Goal: Task Accomplishment & Management: Manage account settings

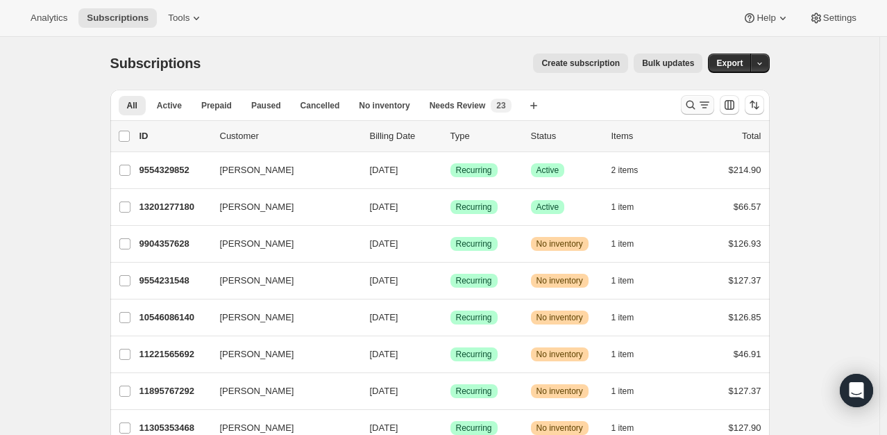
click at [698, 107] on icon "Search and filter results" at bounding box center [691, 105] width 14 height 14
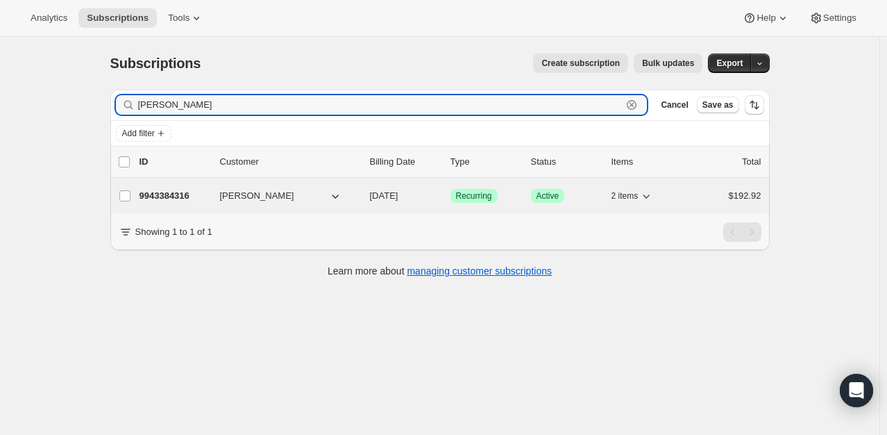
type input "[PERSON_NAME]"
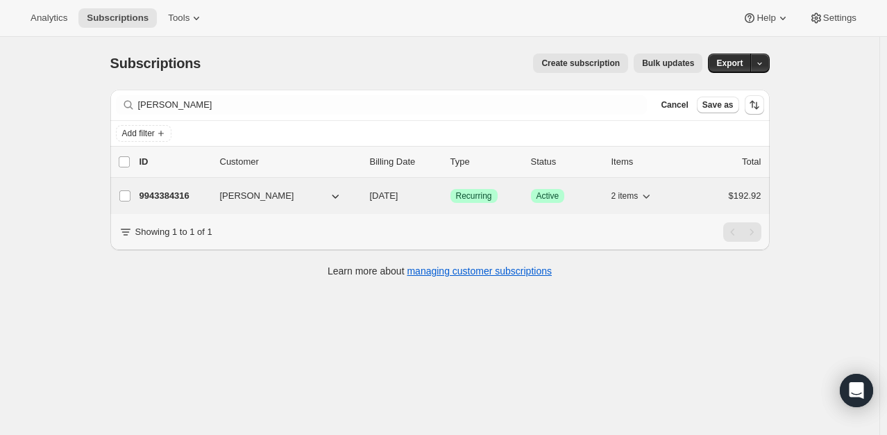
click at [181, 197] on p "9943384316" at bounding box center [174, 196] width 69 height 14
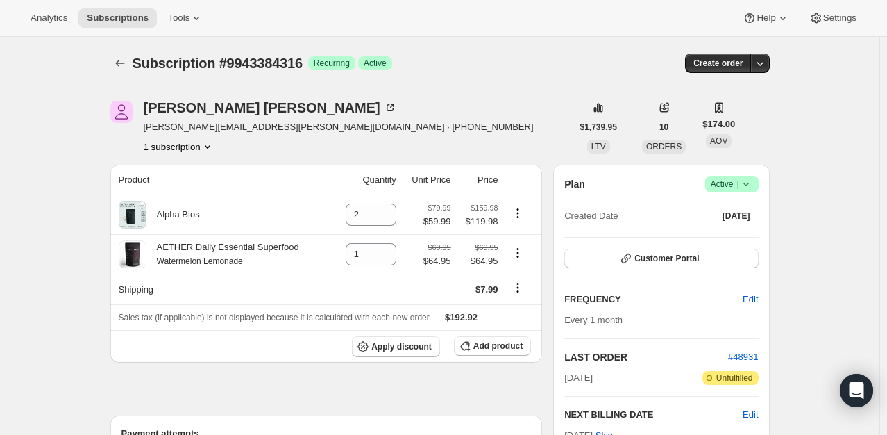
click at [739, 183] on span "|" at bounding box center [738, 183] width 2 height 11
click at [738, 212] on span "Pause subscription" at bounding box center [735, 211] width 76 height 10
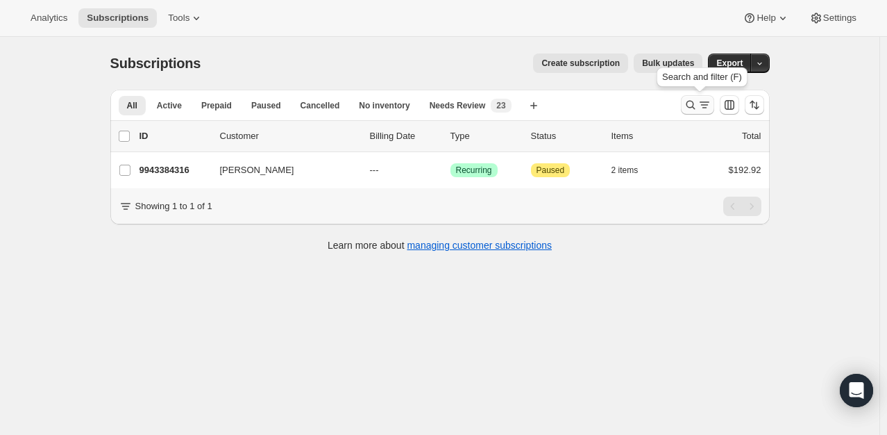
click at [694, 102] on icon "Search and filter results" at bounding box center [691, 105] width 14 height 14
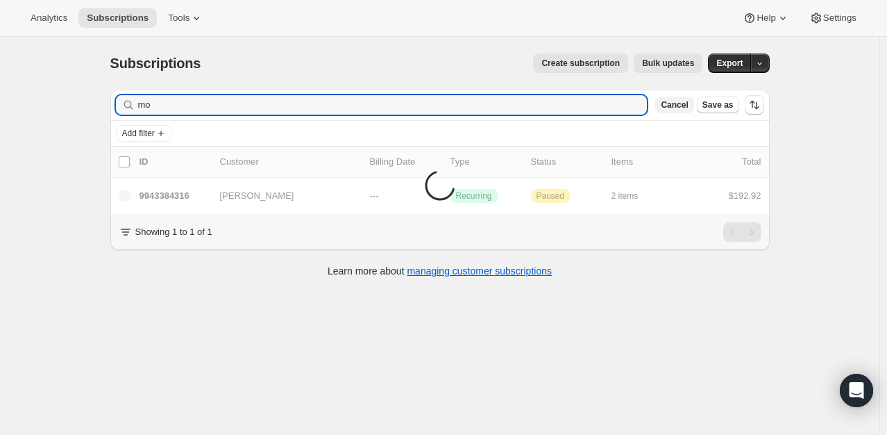
type input "m"
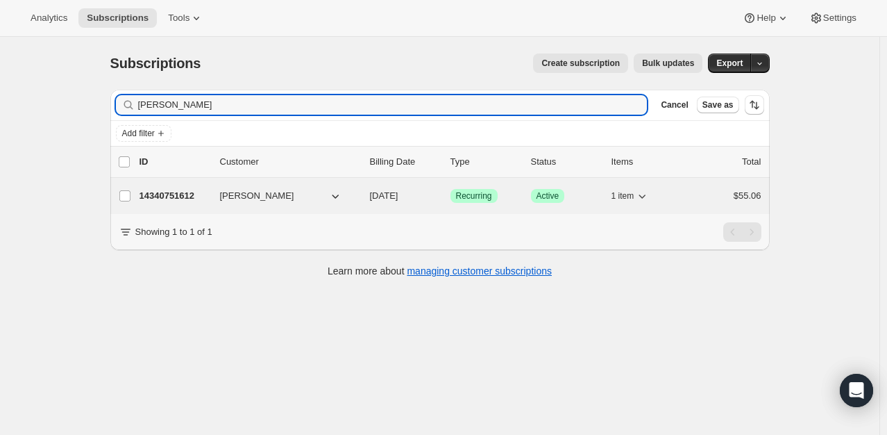
type input "debra harmon"
click at [175, 193] on p "14340751612" at bounding box center [174, 196] width 69 height 14
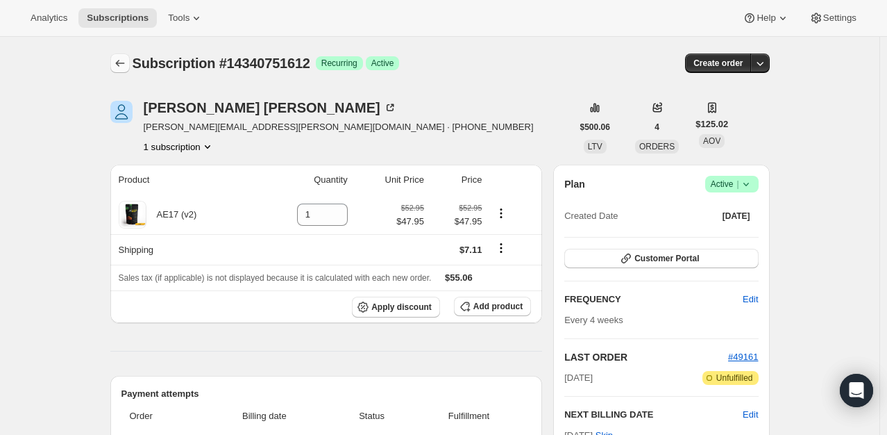
click at [117, 60] on icon "Subscriptions" at bounding box center [120, 63] width 14 height 14
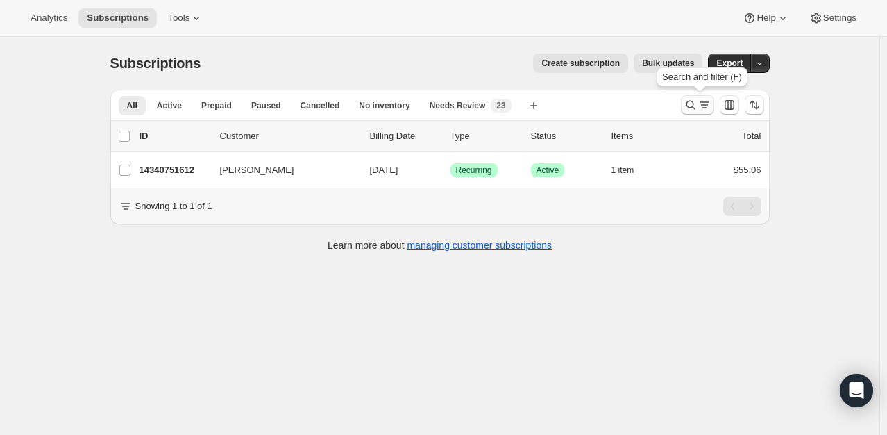
click at [689, 104] on icon "Search and filter results" at bounding box center [690, 105] width 9 height 9
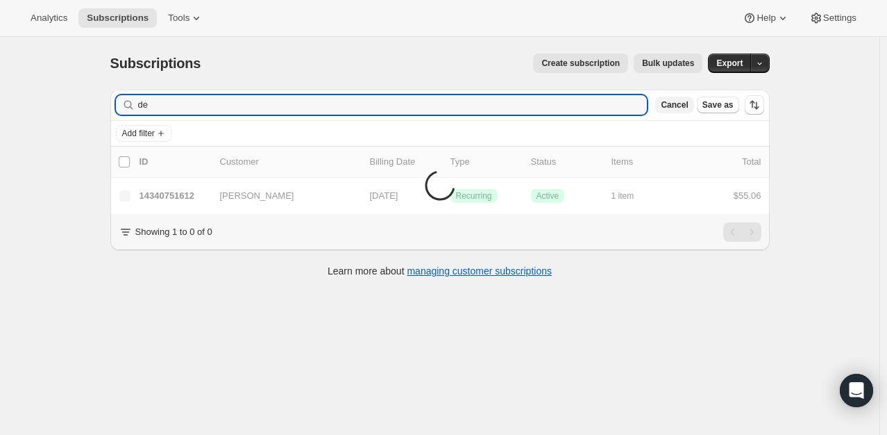
type input "d"
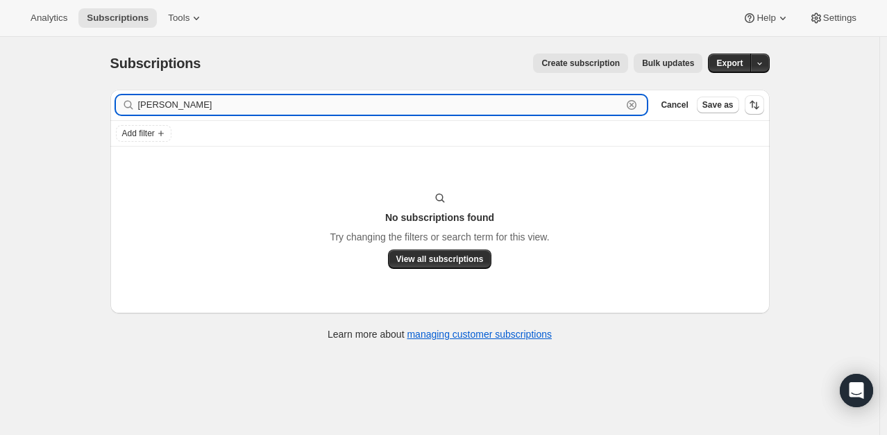
click at [227, 101] on input "linda hayes" at bounding box center [380, 104] width 485 height 19
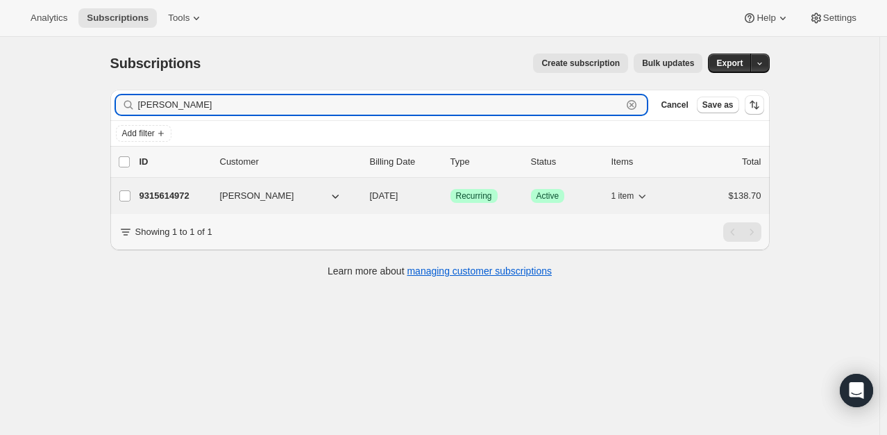
type input "linda hays"
click at [169, 198] on p "9315614972" at bounding box center [174, 196] width 69 height 14
